Goal: Information Seeking & Learning: Check status

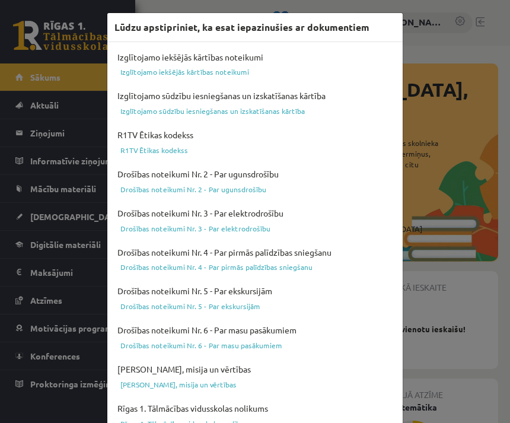
click at [445, 209] on div "Lūdzu apstipriniet, ka esat iepazinušies ar dokumentiem Izglītojamo iekšējās kā…" at bounding box center [255, 211] width 510 height 423
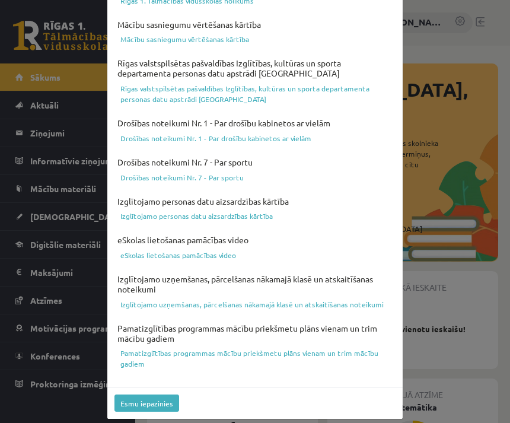
scroll to position [421, 0]
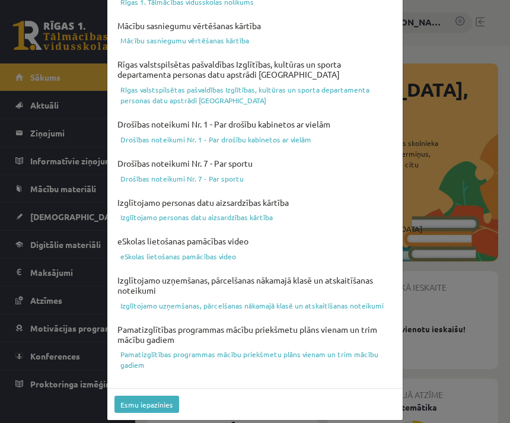
click at [164, 395] on button "Esmu iepazinies" at bounding box center [146, 403] width 65 height 17
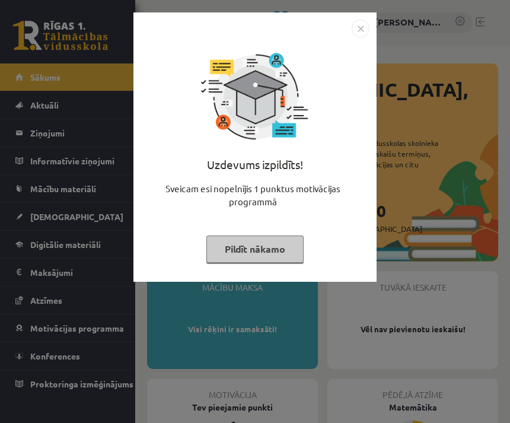
click at [295, 251] on button "Pildīt nākamo" at bounding box center [254, 248] width 97 height 27
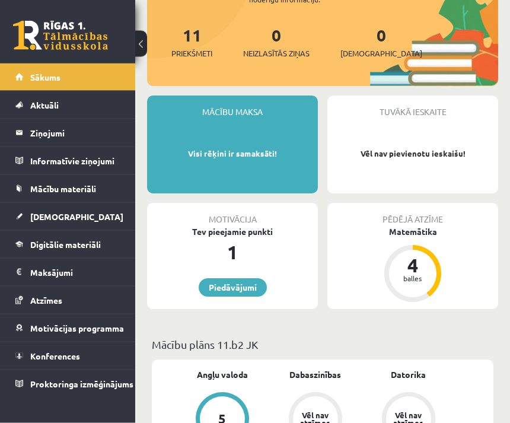
scroll to position [152, 0]
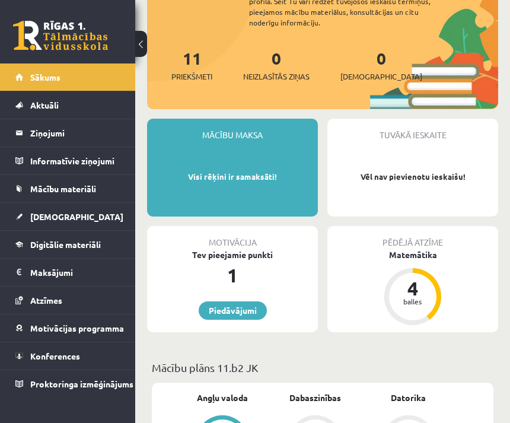
click at [269, 139] on div "Mācību maksa Visi rēķini ir samaksāti!" at bounding box center [232, 168] width 171 height 98
click at [260, 158] on div "Mācību maksa Visi rēķini ir samaksāti!" at bounding box center [232, 168] width 171 height 98
click at [433, 273] on div "4 balles" at bounding box center [412, 296] width 47 height 47
click at [417, 298] on div "balles" at bounding box center [413, 301] width 36 height 7
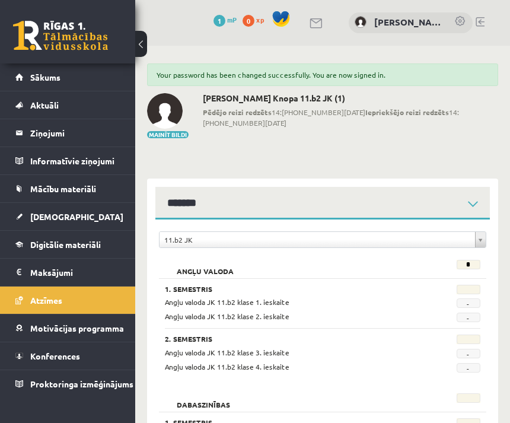
click at [94, 270] on legend "Maksājumi 0" at bounding box center [75, 271] width 90 height 27
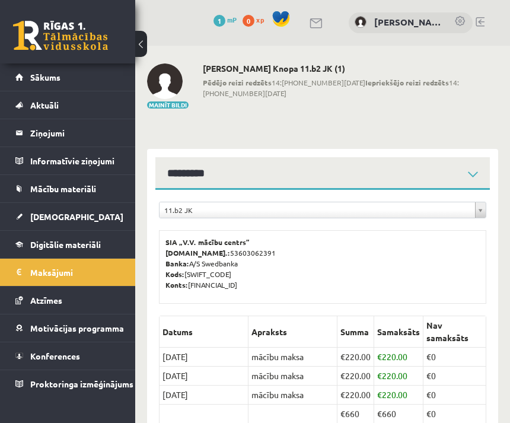
click at [92, 299] on link "Atzīmes" at bounding box center [67, 299] width 105 height 27
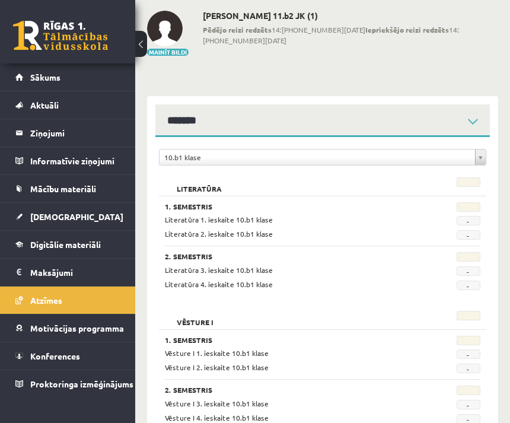
scroll to position [59, 0]
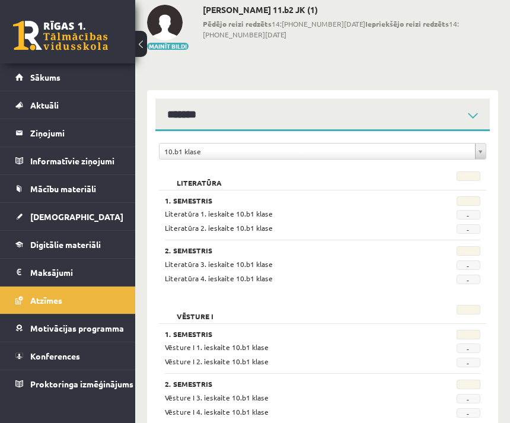
click at [99, 160] on legend "Informatīvie ziņojumi 0" at bounding box center [75, 160] width 90 height 27
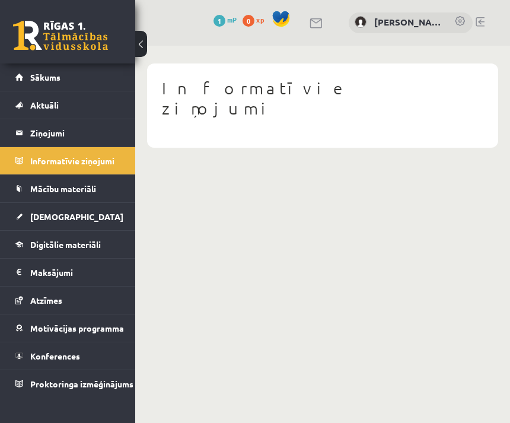
click at [97, 130] on legend "Ziņojumi 0" at bounding box center [75, 132] width 90 height 27
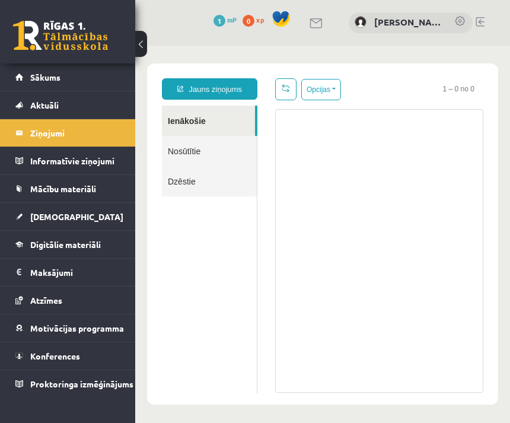
click at [98, 100] on link "Aktuāli" at bounding box center [67, 104] width 105 height 27
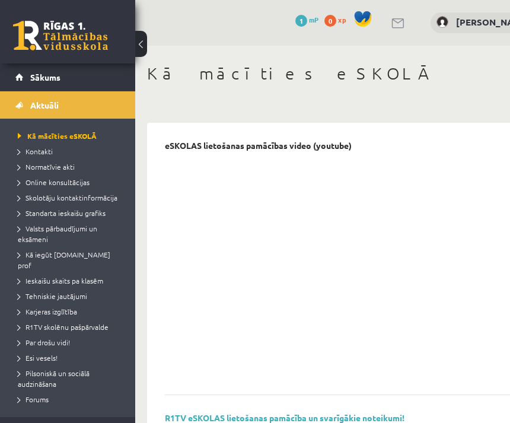
click at [81, 135] on span "Kā mācīties eSKOLĀ" at bounding box center [57, 135] width 79 height 9
click at [100, 80] on link "Sākums" at bounding box center [67, 76] width 105 height 27
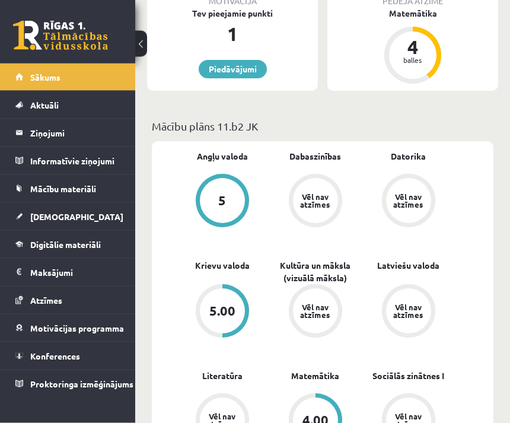
scroll to position [389, 0]
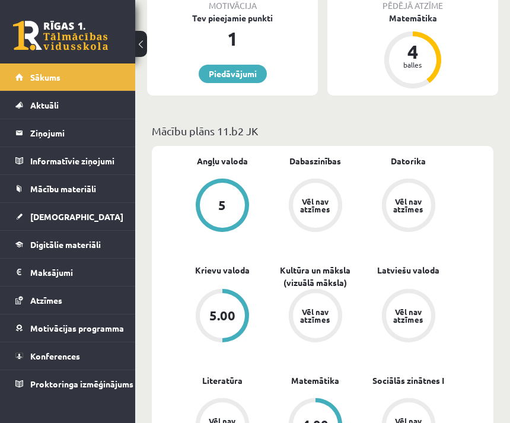
click at [223, 199] on div "5" at bounding box center [222, 205] width 8 height 13
click at [335, 293] on div "Vēl nav atzīmes" at bounding box center [315, 315] width 45 height 45
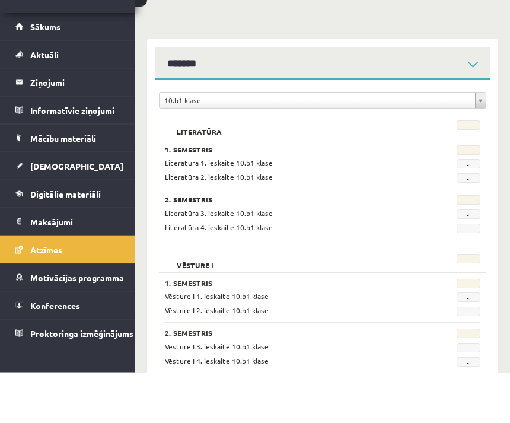
scroll to position [59, 0]
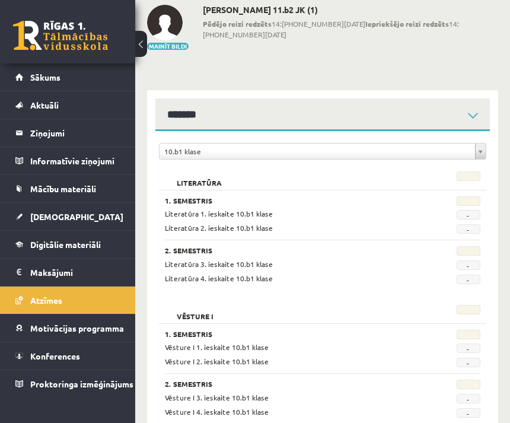
click at [290, 389] on div "2. Semestris" at bounding box center [295, 385] width 260 height 12
click at [212, 317] on h2 "Vēsture I" at bounding box center [195, 311] width 60 height 12
click at [195, 315] on h2 "Vēsture I" at bounding box center [195, 311] width 60 height 12
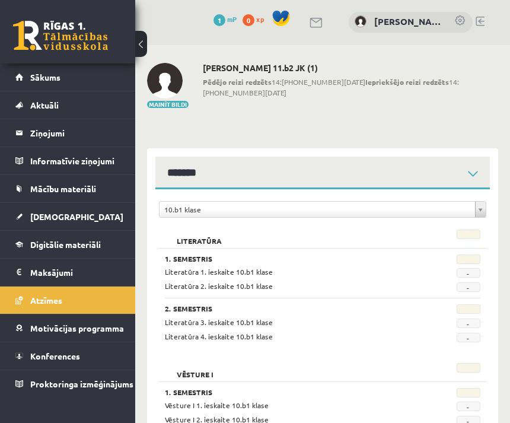
scroll to position [0, 0]
click at [271, 64] on h2 "[PERSON_NAME] 11.b2 JK (1)" at bounding box center [350, 68] width 295 height 10
click at [231, 62] on div "**********" at bounding box center [322, 283] width 375 height 475
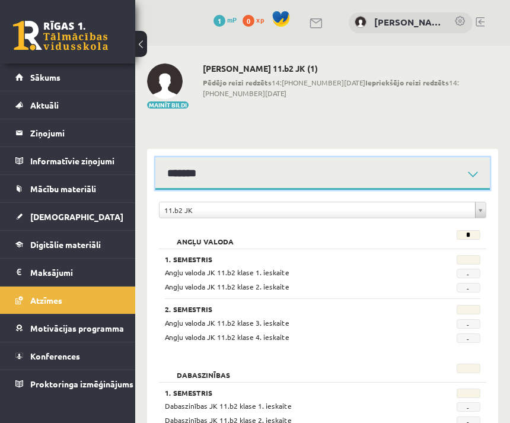
click at [241, 172] on select "**********" at bounding box center [322, 173] width 334 height 33
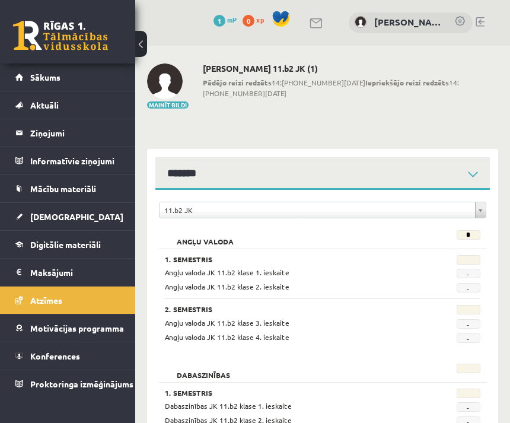
click at [282, 66] on h2 "[PERSON_NAME] 11.b2 JK (1)" at bounding box center [350, 68] width 295 height 10
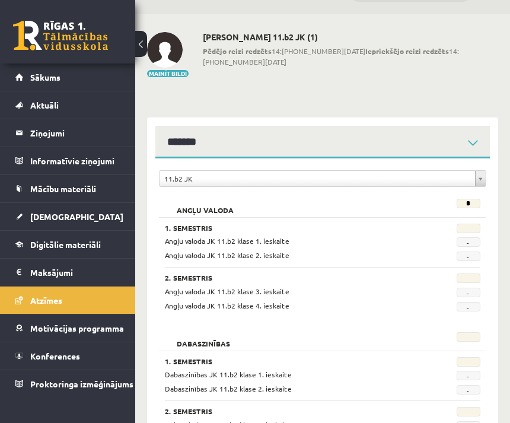
scroll to position [34, 0]
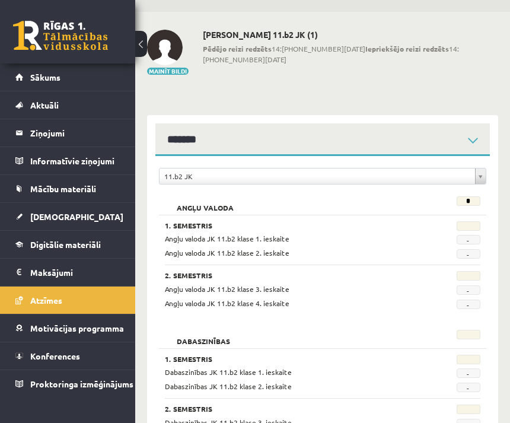
click at [112, 156] on legend "Informatīvie ziņojumi 0" at bounding box center [75, 160] width 90 height 27
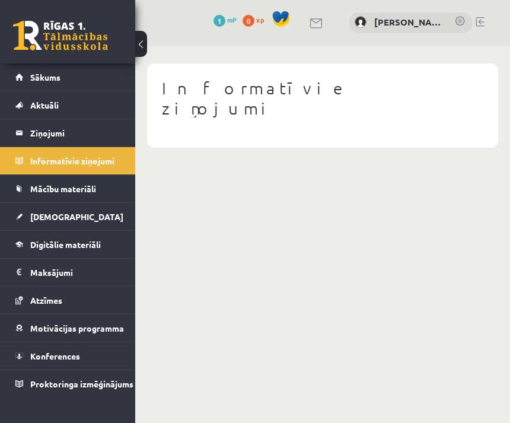
click at [106, 132] on legend "Ziņojumi 0" at bounding box center [75, 132] width 90 height 27
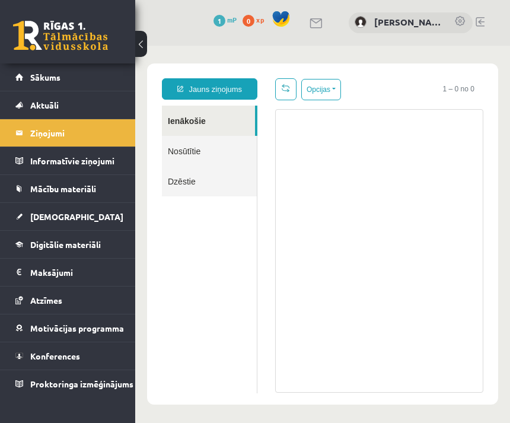
click at [107, 103] on link "Aktuāli" at bounding box center [67, 104] width 105 height 27
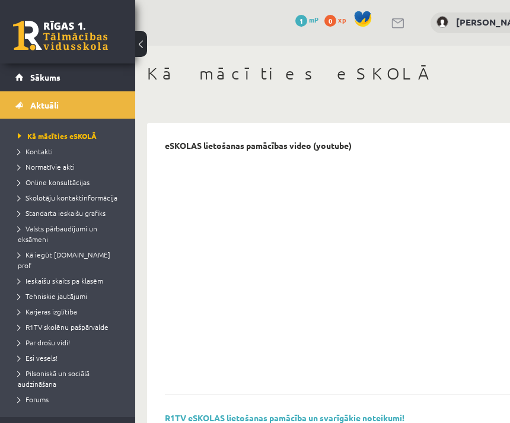
click at [95, 74] on link "Sākums" at bounding box center [67, 76] width 105 height 27
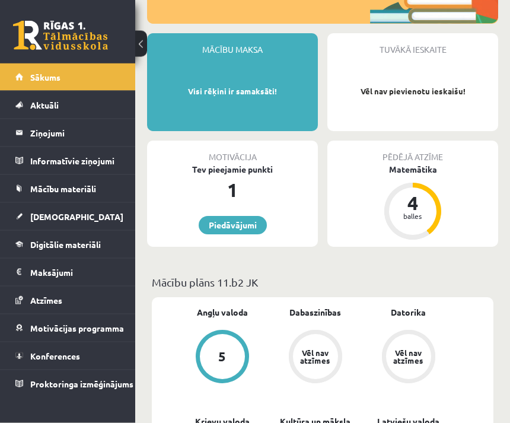
scroll to position [229, 0]
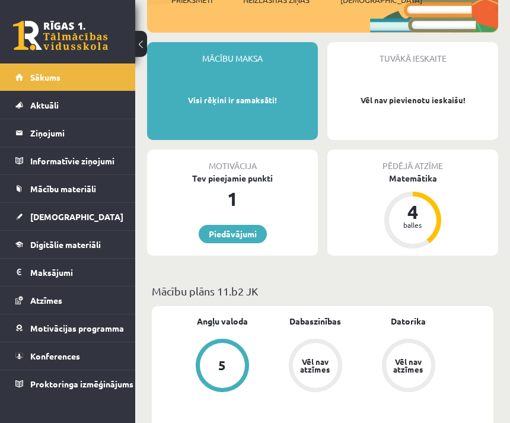
click at [447, 196] on div "Pēdējā atzīme Matemātika 4 balles" at bounding box center [412, 202] width 171 height 106
click at [433, 172] on div "Matemātika" at bounding box center [412, 178] width 171 height 12
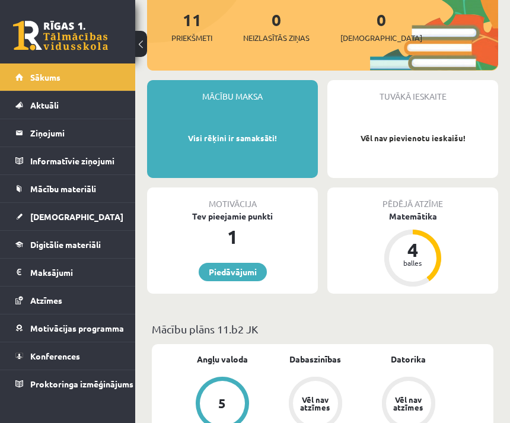
click at [254, 263] on link "Piedāvājumi" at bounding box center [233, 272] width 68 height 18
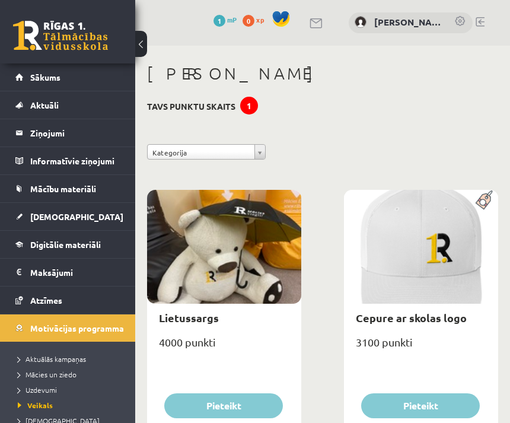
click at [414, 27] on link "[PERSON_NAME]" at bounding box center [408, 22] width 68 height 14
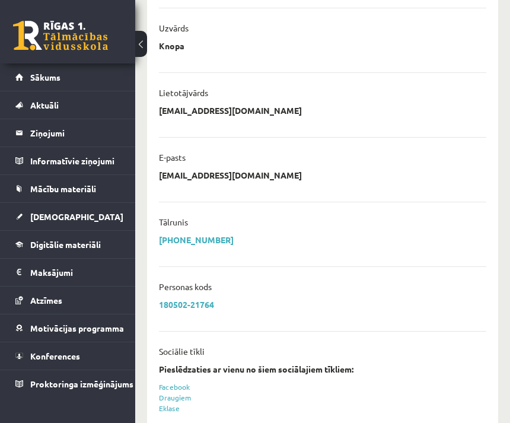
scroll to position [283, 0]
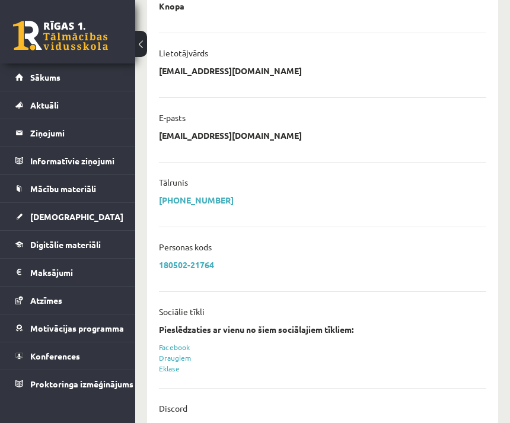
click at [110, 333] on link "Motivācijas programma" at bounding box center [67, 327] width 105 height 27
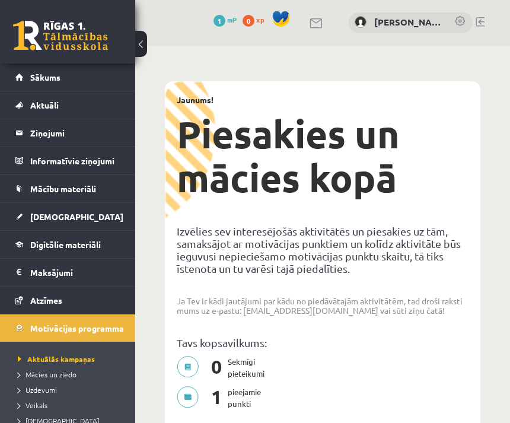
click at [88, 41] on link at bounding box center [60, 36] width 95 height 30
